Goal: Transaction & Acquisition: Obtain resource

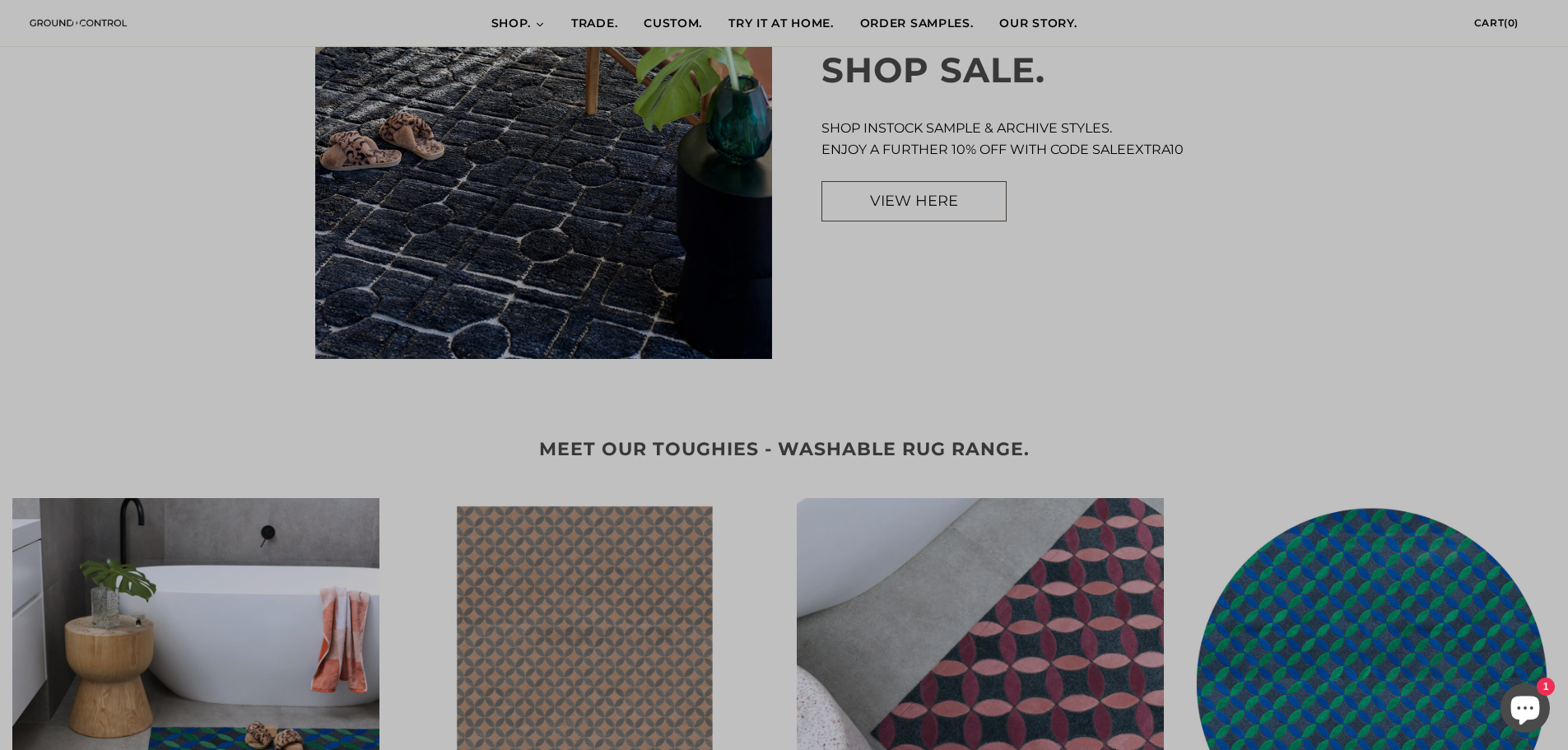
scroll to position [2142, 0]
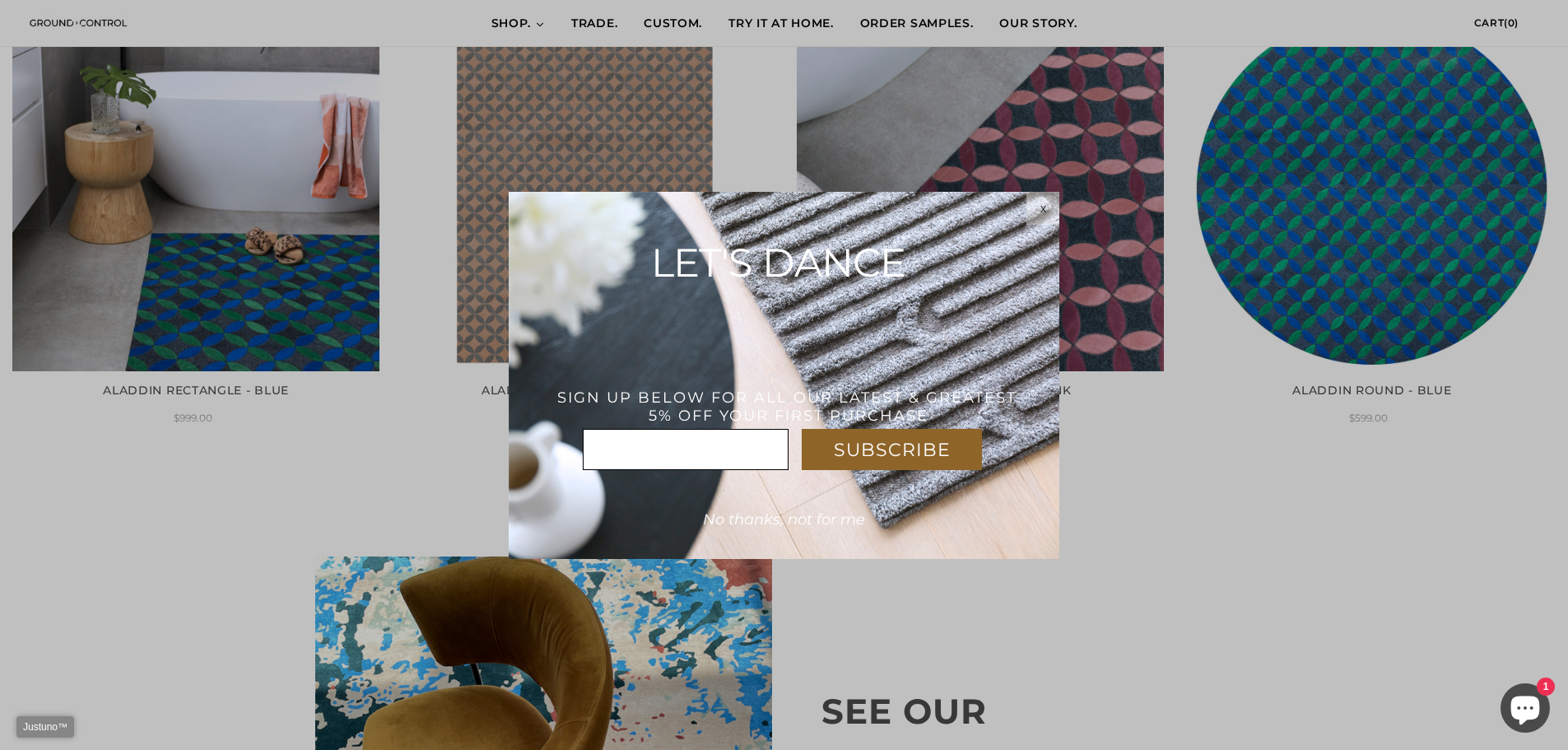
click at [1036, 206] on div "x" at bounding box center [1043, 209] width 33 height 13
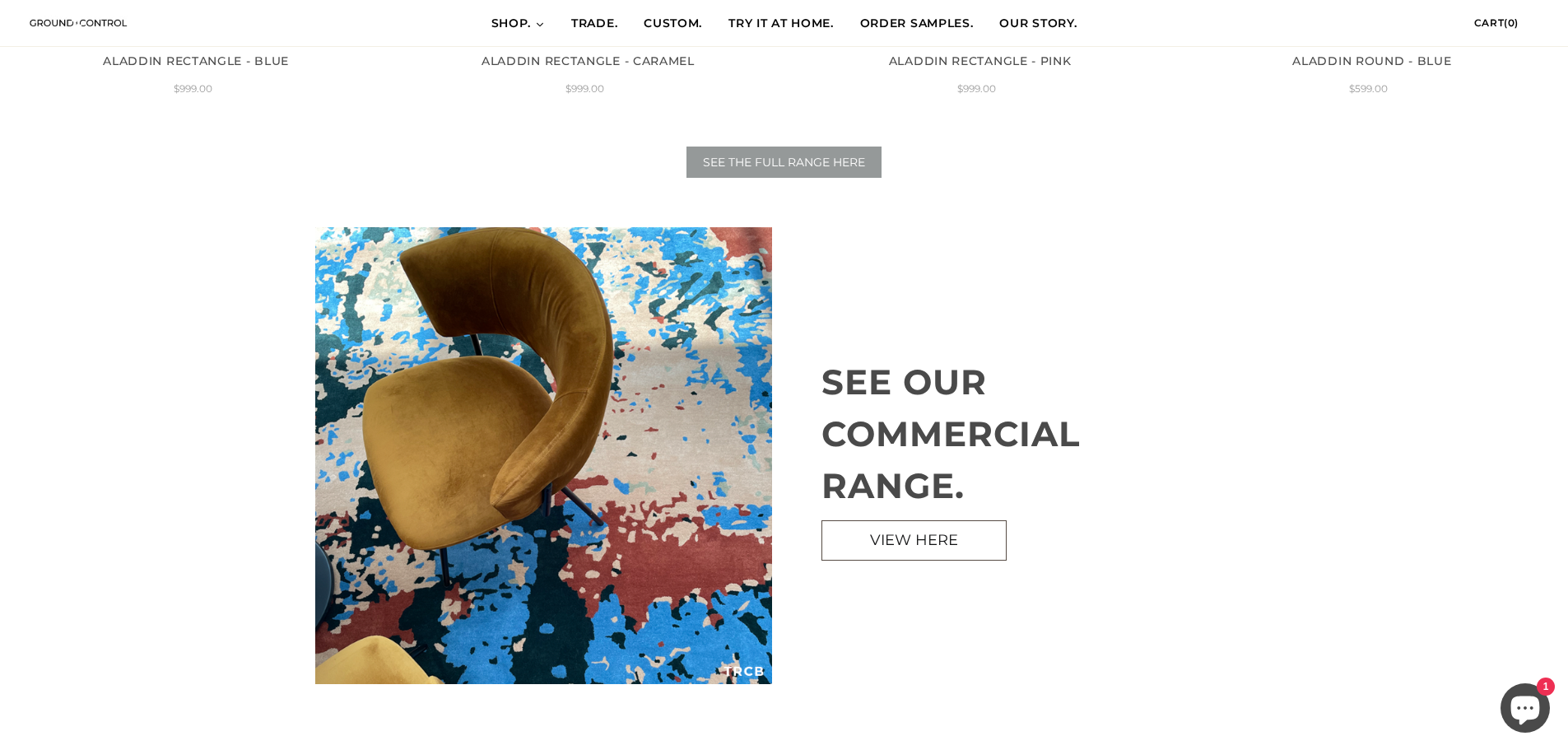
scroll to position [2882, 0]
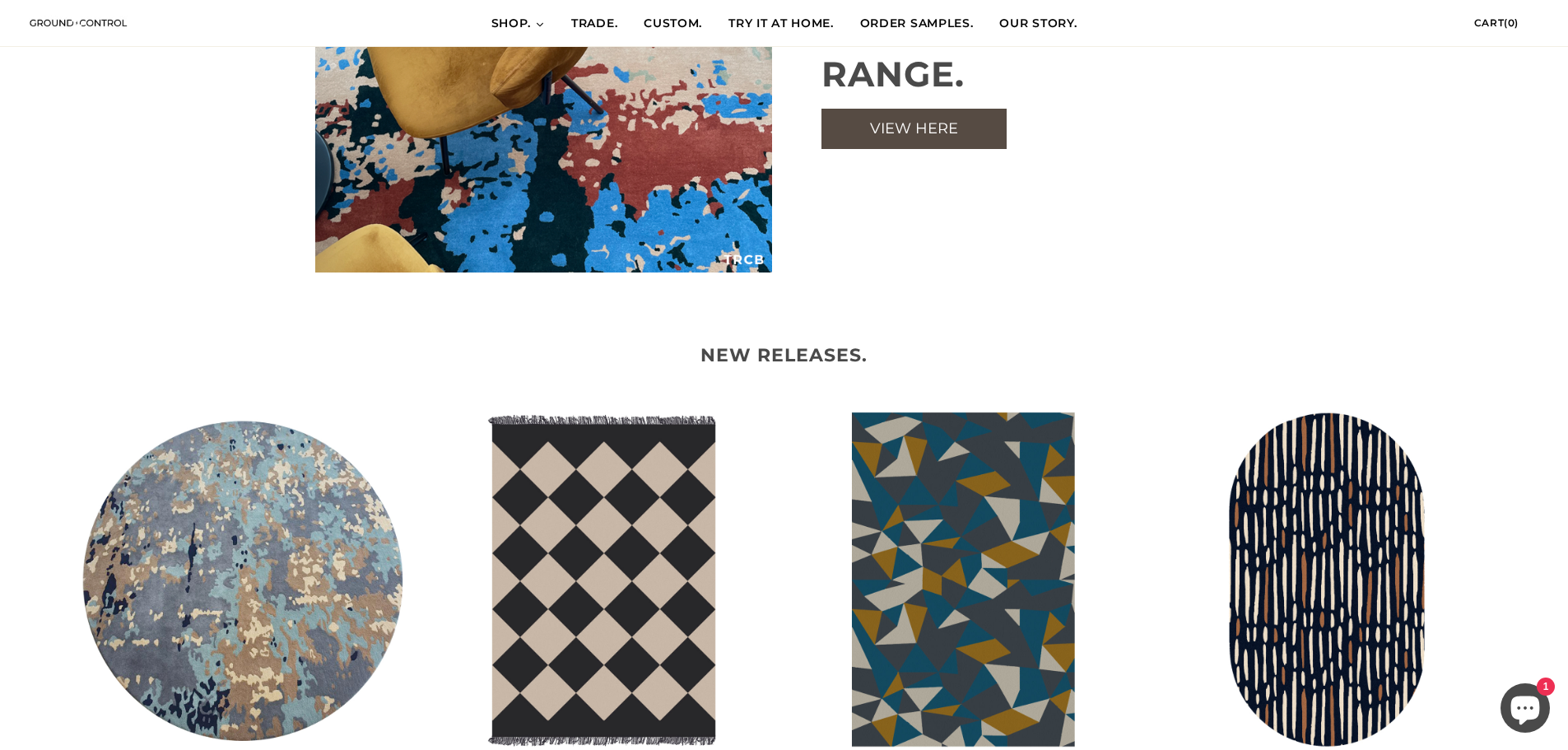
click at [931, 132] on span "VIEW HERE" at bounding box center [914, 129] width 88 height 18
